Goal: Information Seeking & Learning: Learn about a topic

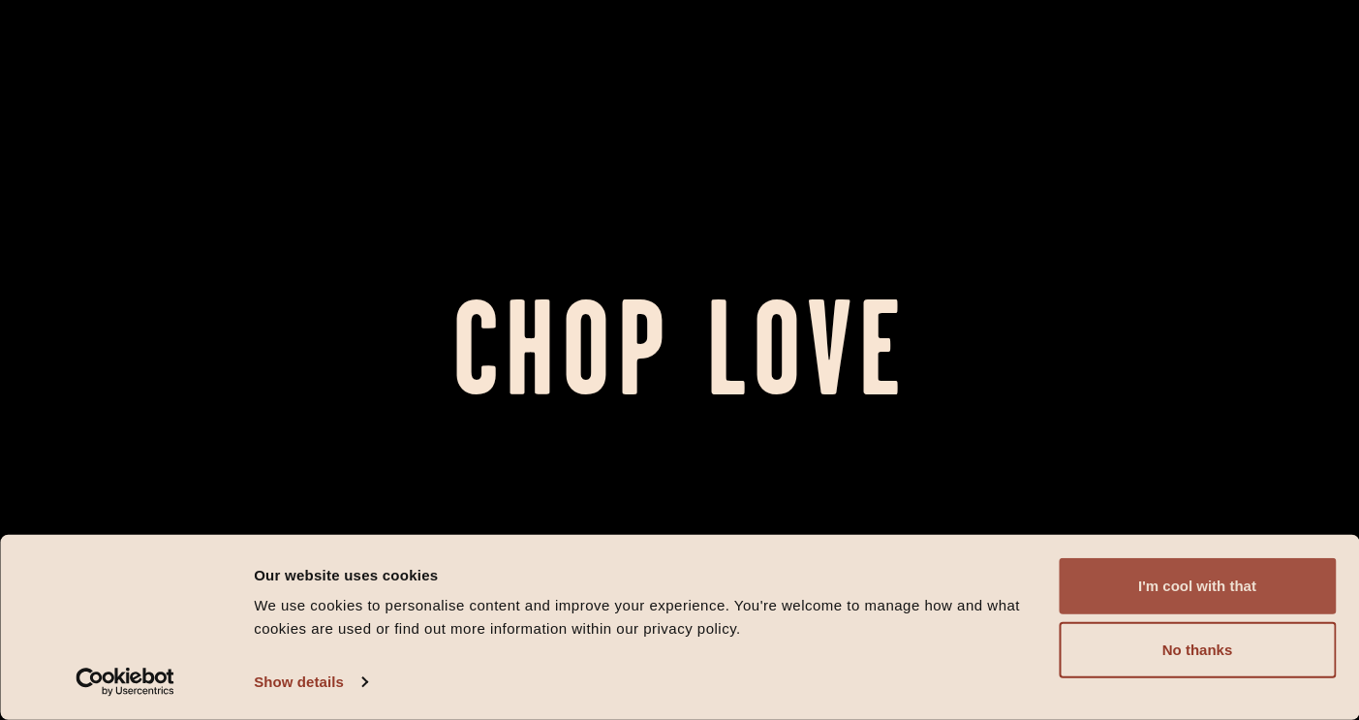
click at [1169, 596] on button "I'm cool with that" at bounding box center [1197, 586] width 277 height 56
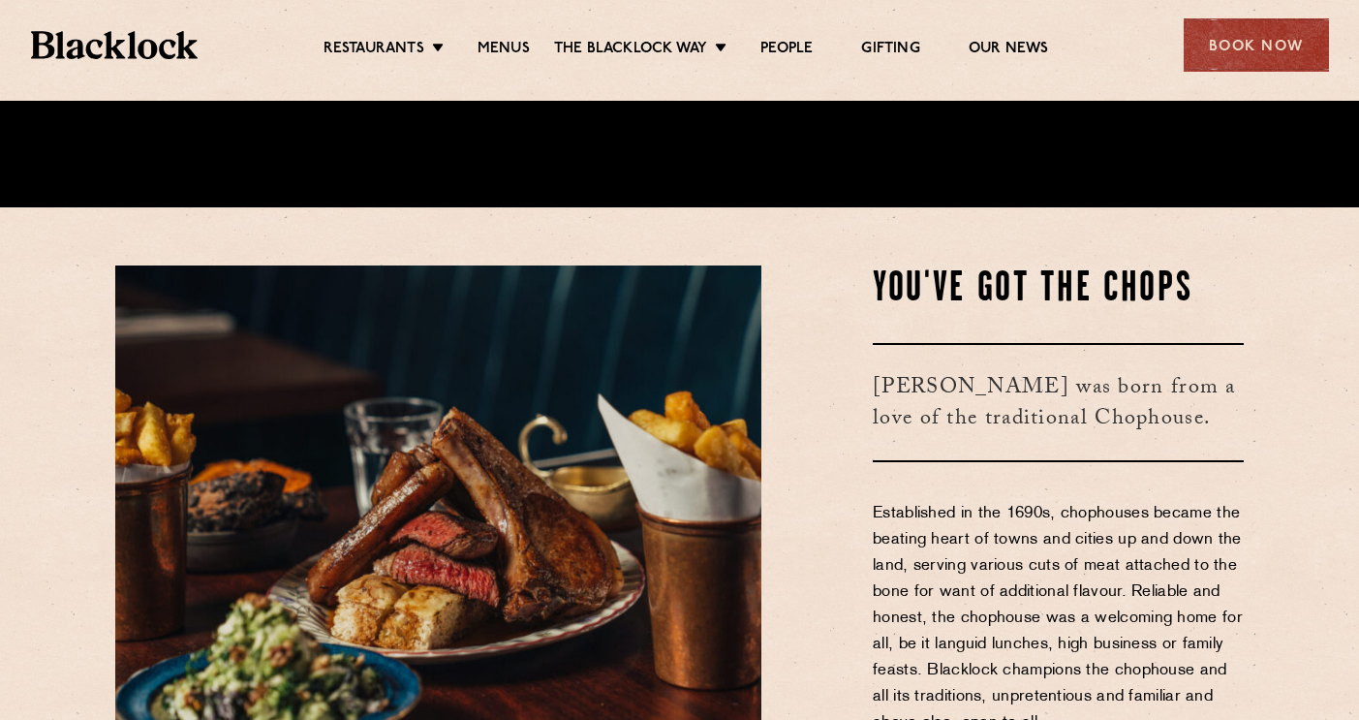
scroll to position [531, 0]
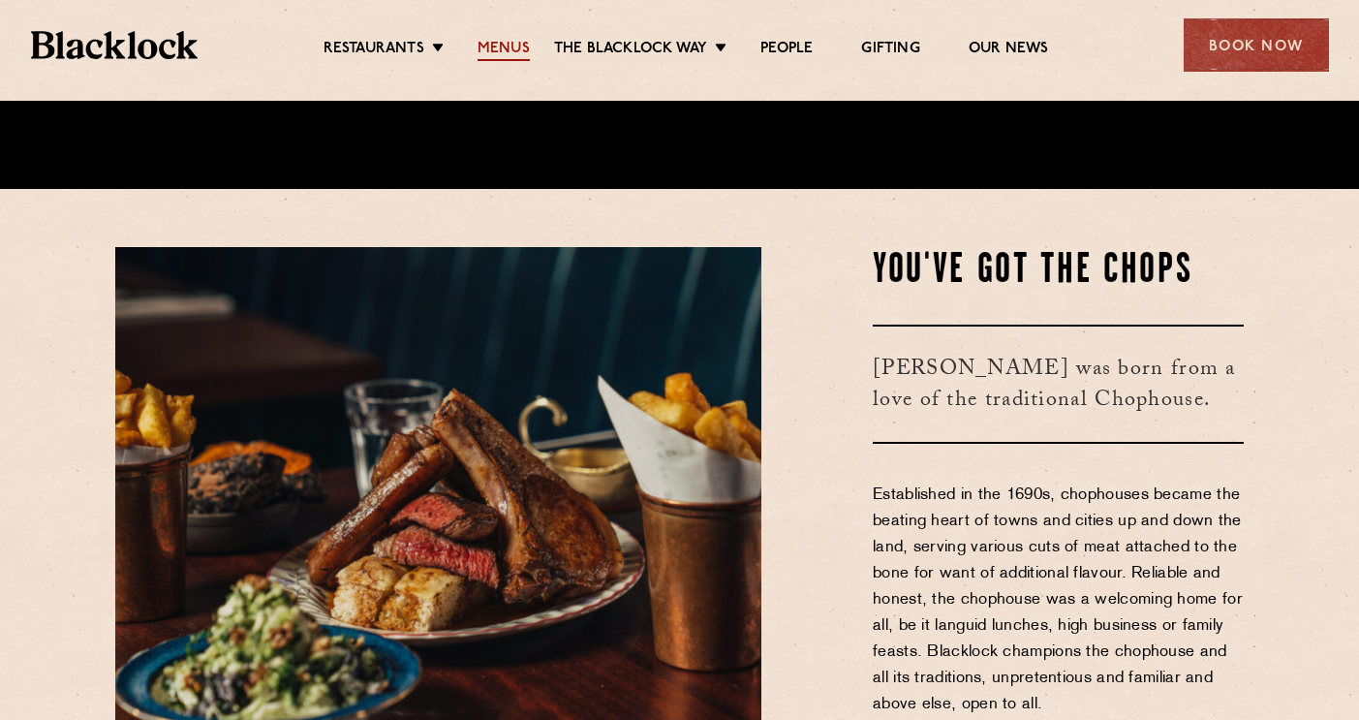
click at [510, 46] on link "Menus" at bounding box center [504, 50] width 52 height 21
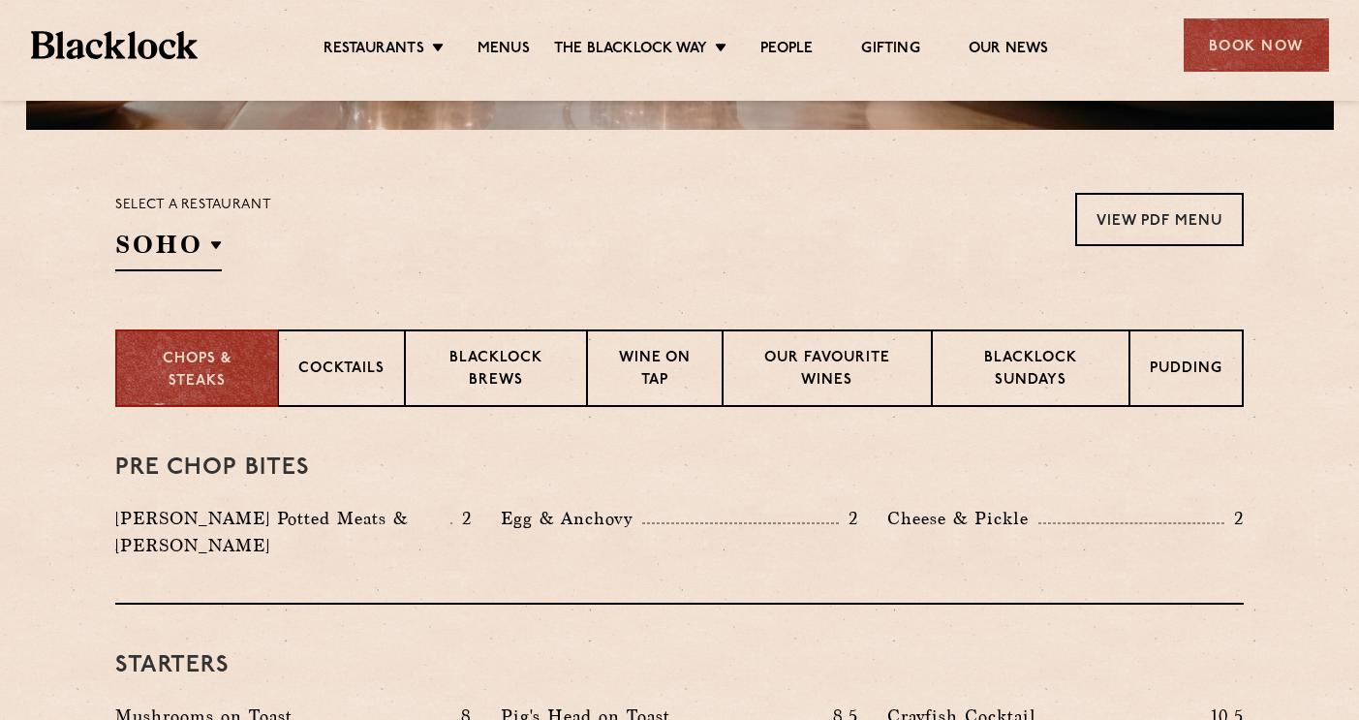
scroll to position [582, 0]
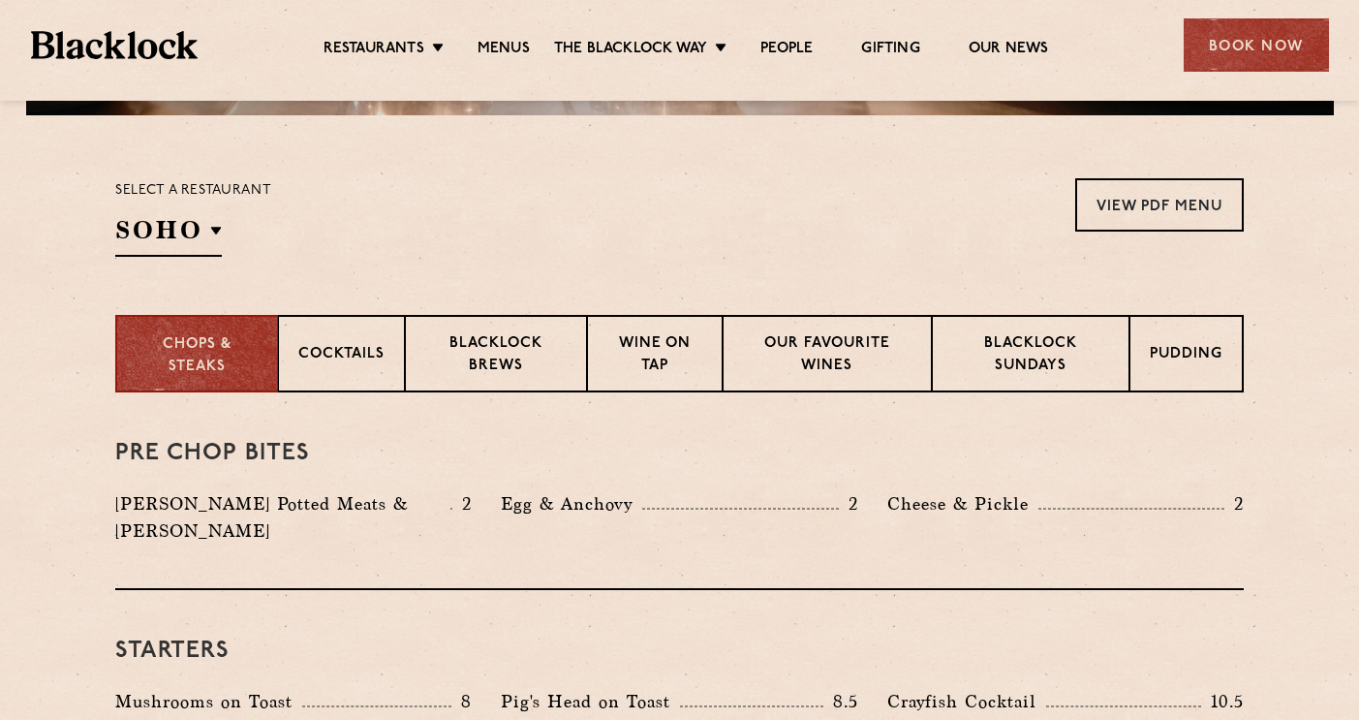
click at [235, 203] on p "Select a restaurant" at bounding box center [193, 190] width 156 height 25
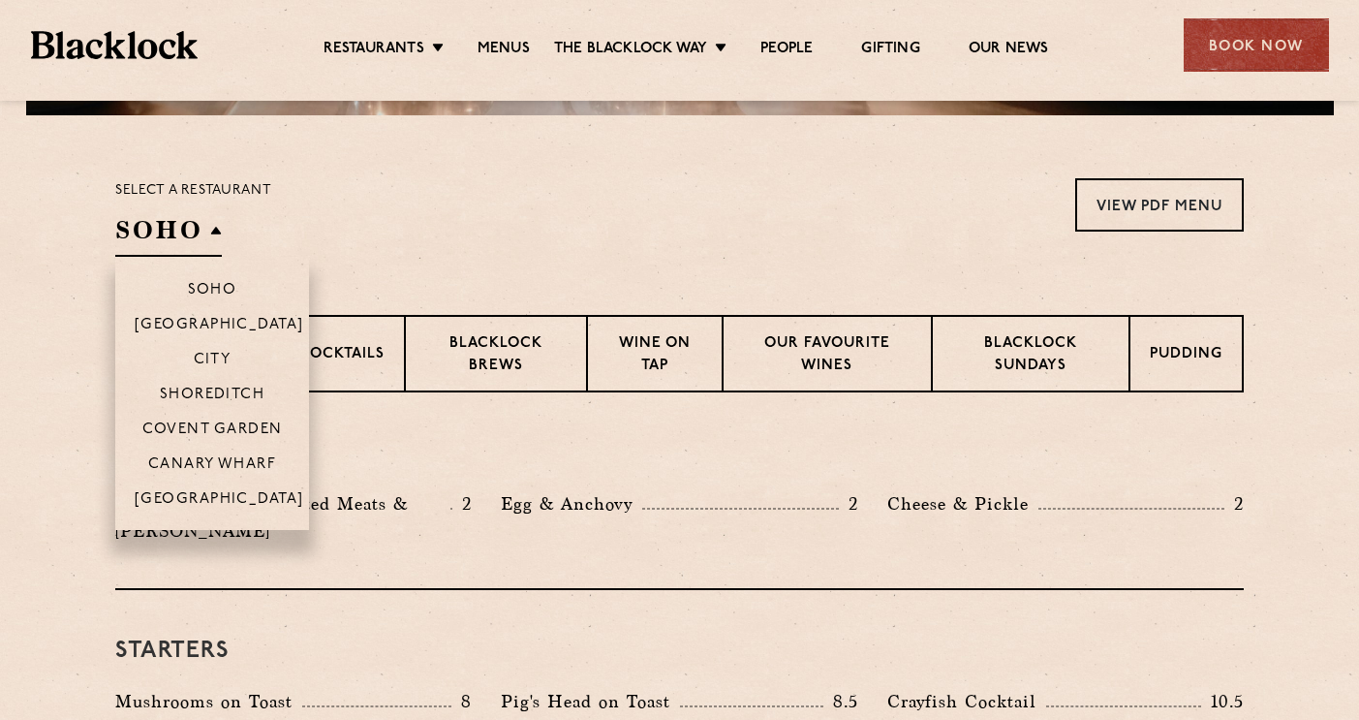
click at [220, 243] on h2 "SOHO" at bounding box center [168, 235] width 107 height 44
click at [204, 401] on p "Shoreditch" at bounding box center [213, 396] width 106 height 19
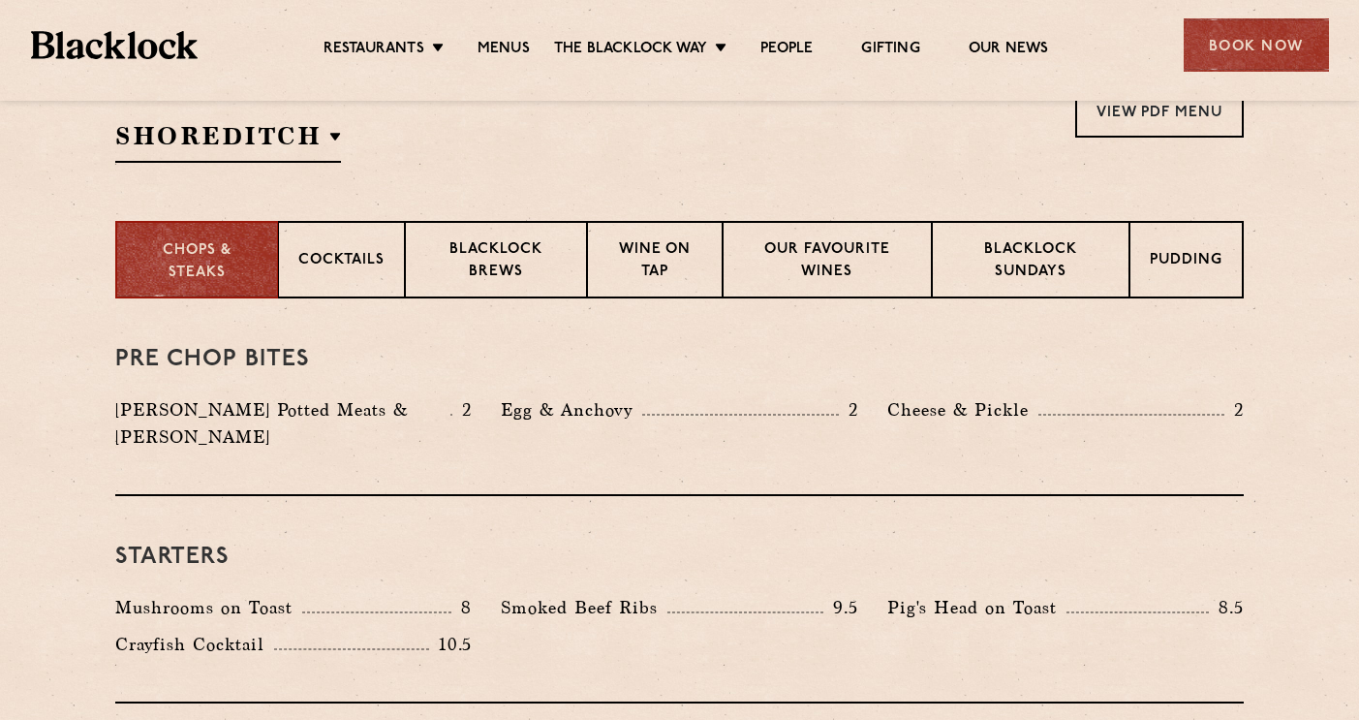
scroll to position [677, 0]
click at [1020, 252] on p "Blacklock Sundays" at bounding box center [1030, 261] width 157 height 46
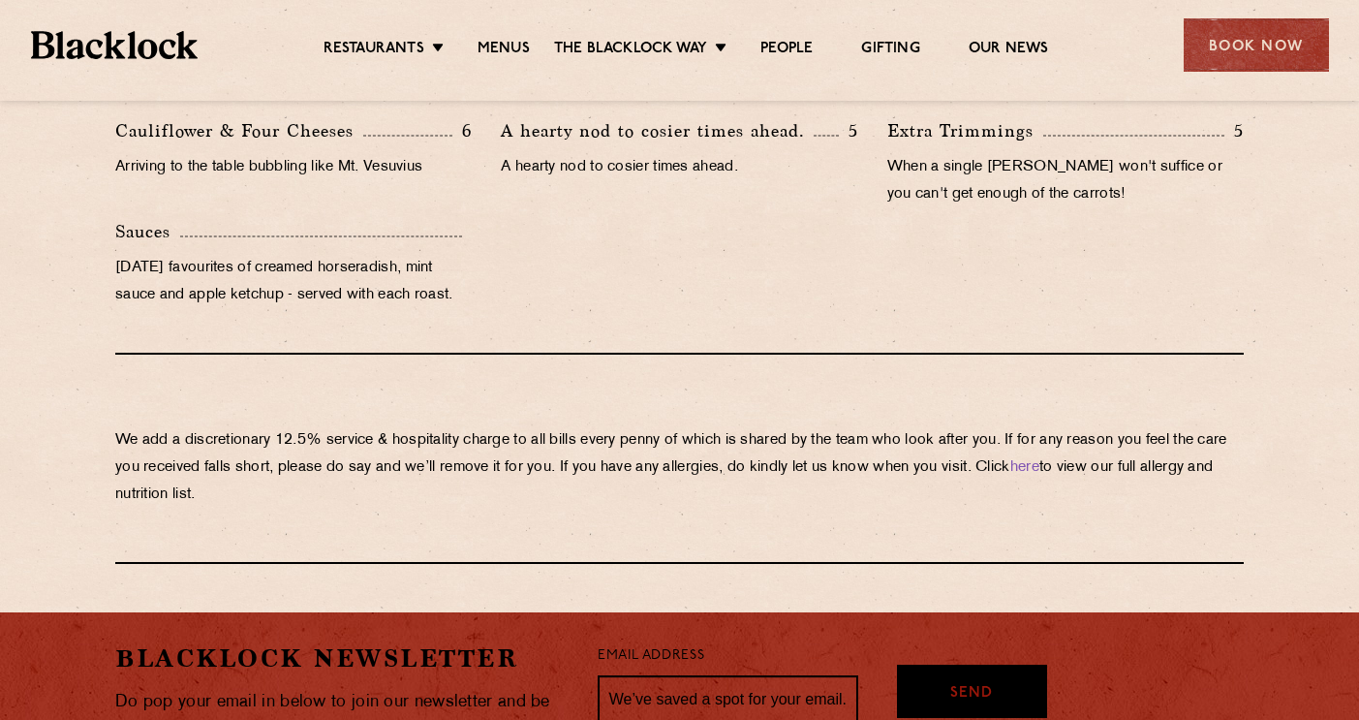
scroll to position [1825, 0]
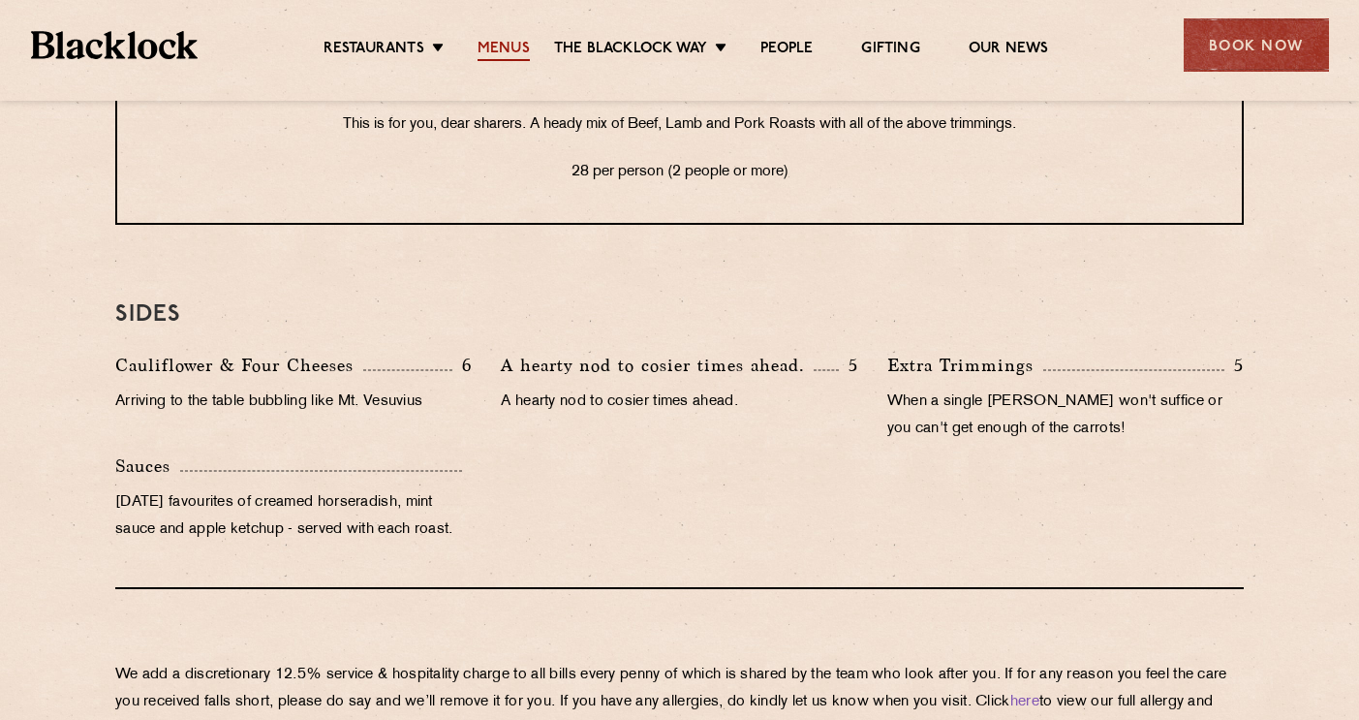
click at [519, 54] on link "Menus" at bounding box center [504, 50] width 52 height 21
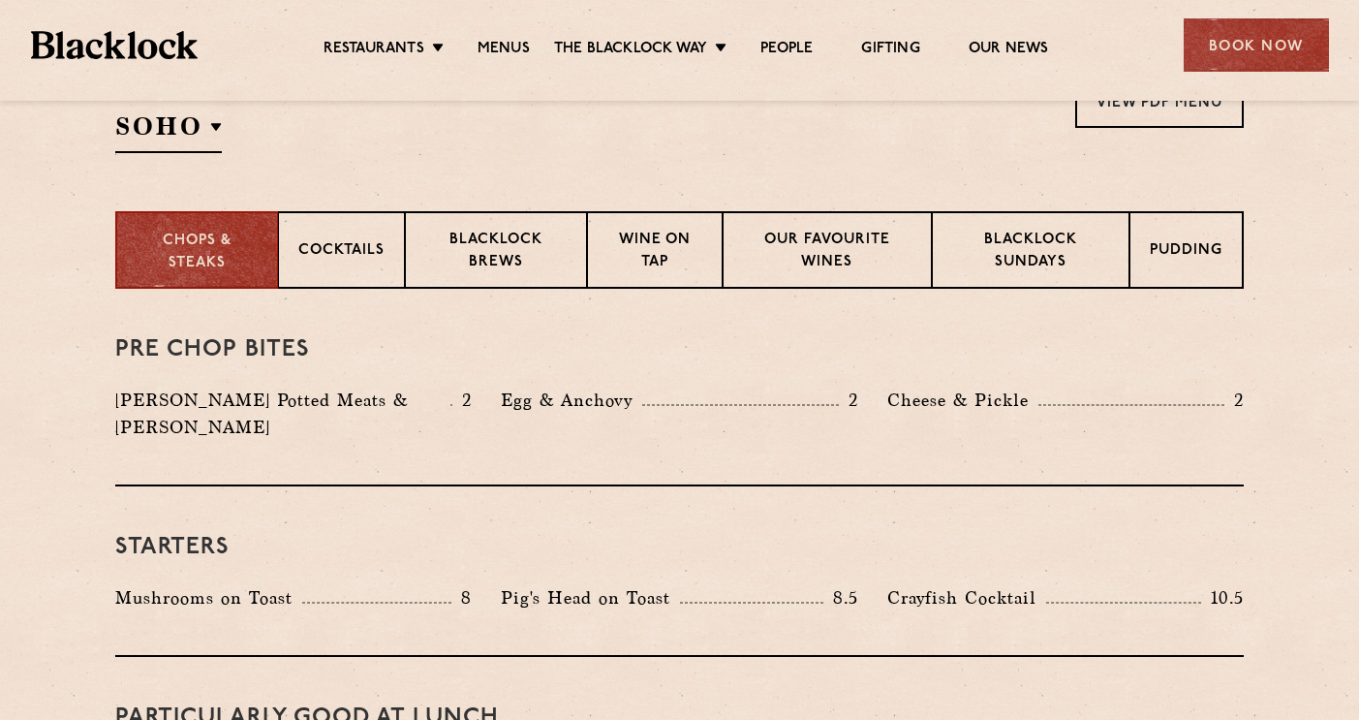
scroll to position [703, 0]
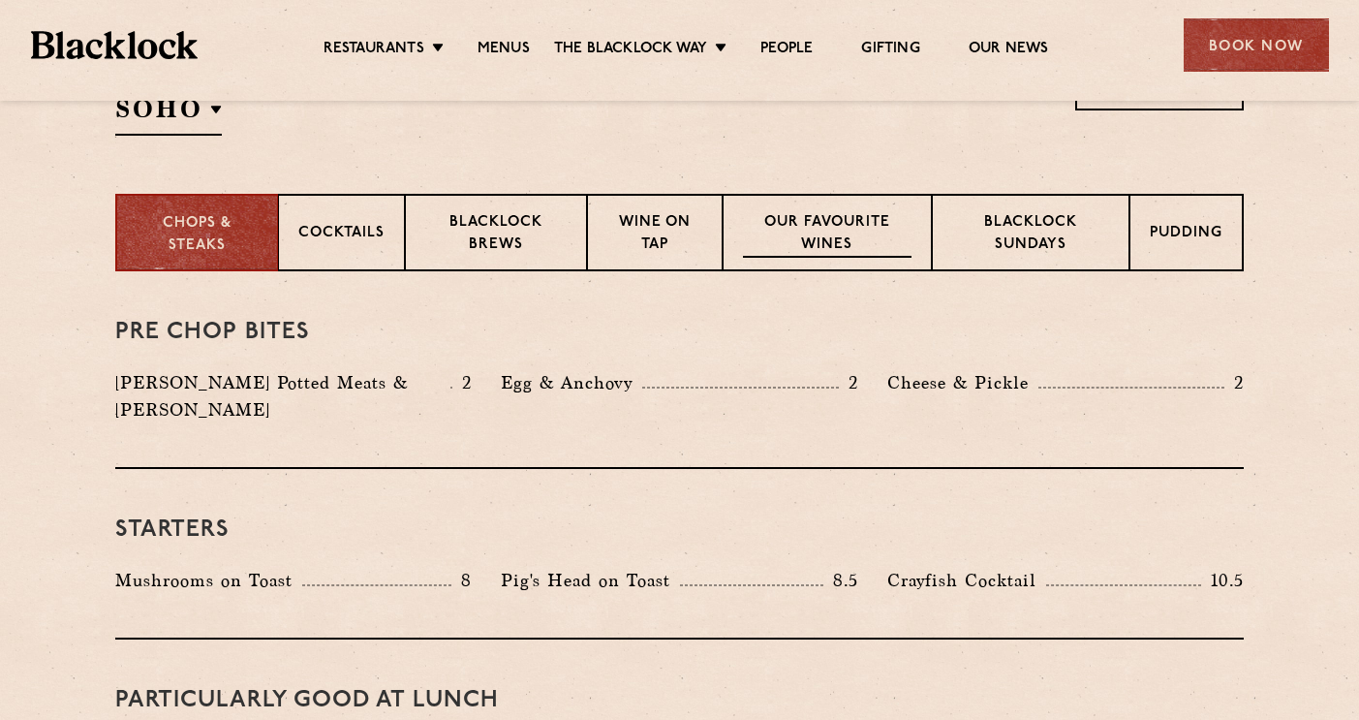
click at [823, 247] on p "Our favourite wines" at bounding box center [827, 235] width 168 height 46
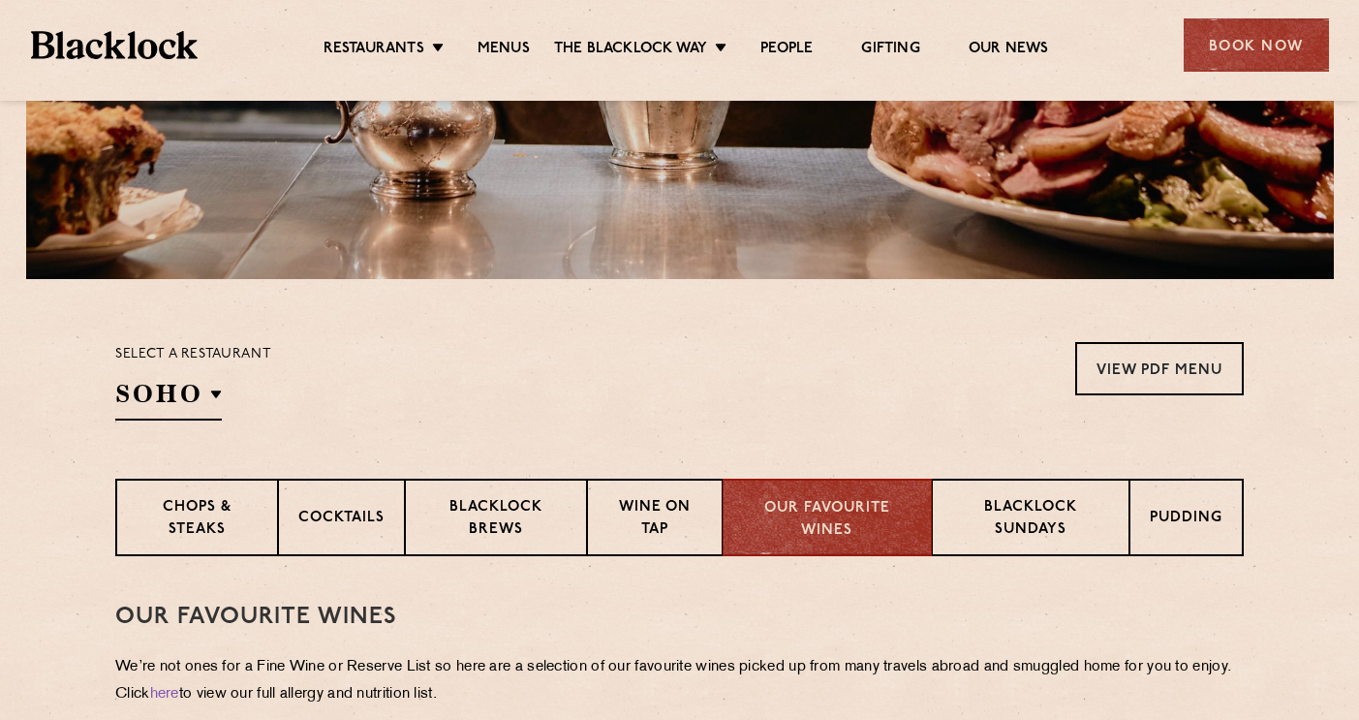
scroll to position [424, 0]
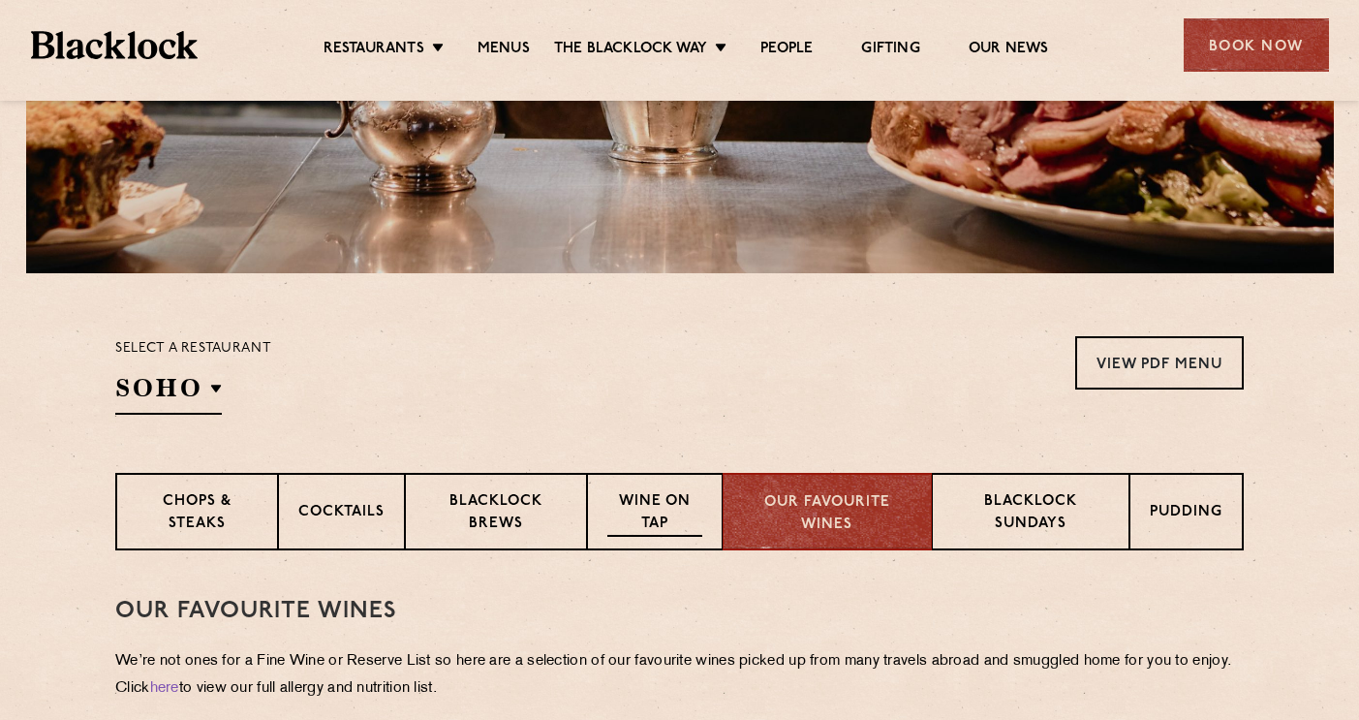
click at [632, 503] on p "Wine on Tap" at bounding box center [655, 514] width 95 height 46
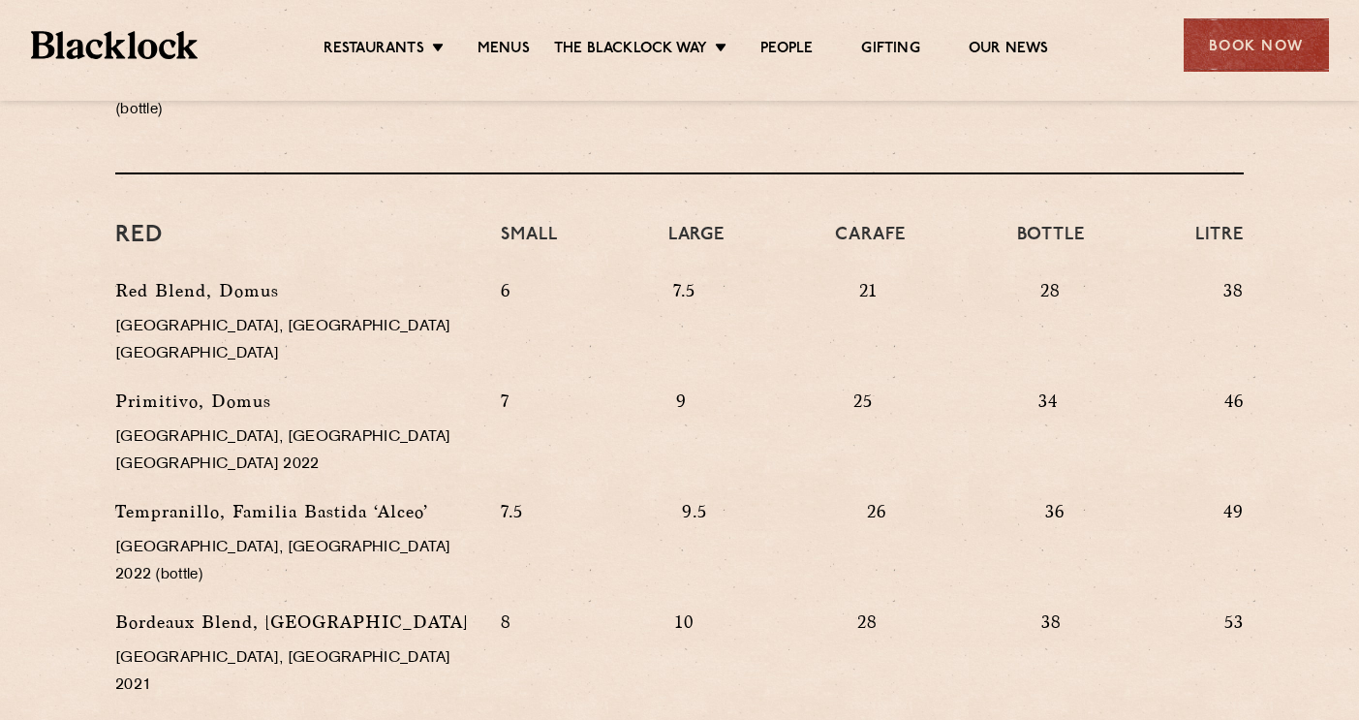
scroll to position [1809, 0]
